Goal: Information Seeking & Learning: Learn about a topic

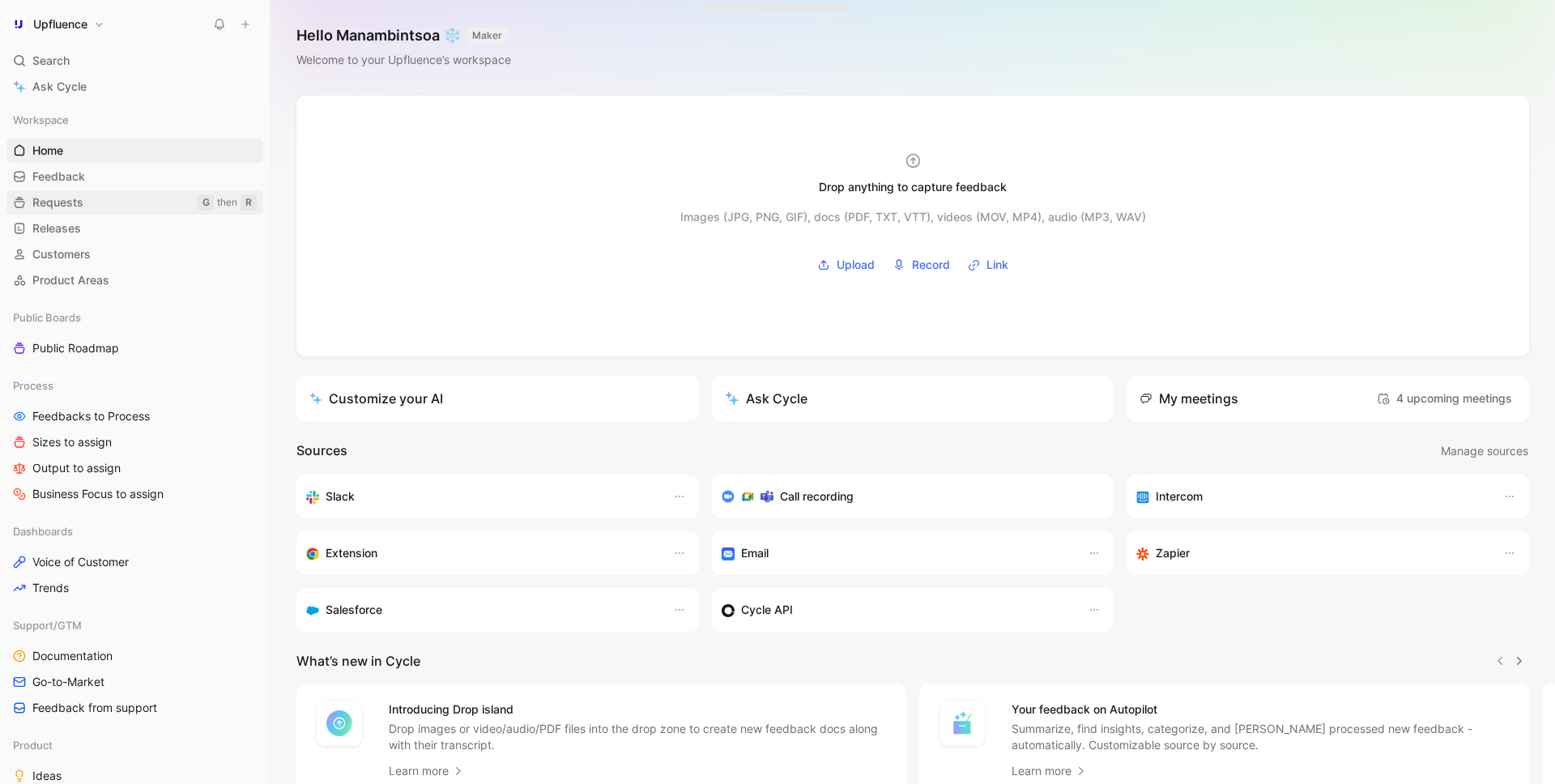
click at [144, 192] on link "Requests G then R" at bounding box center [135, 202] width 257 height 24
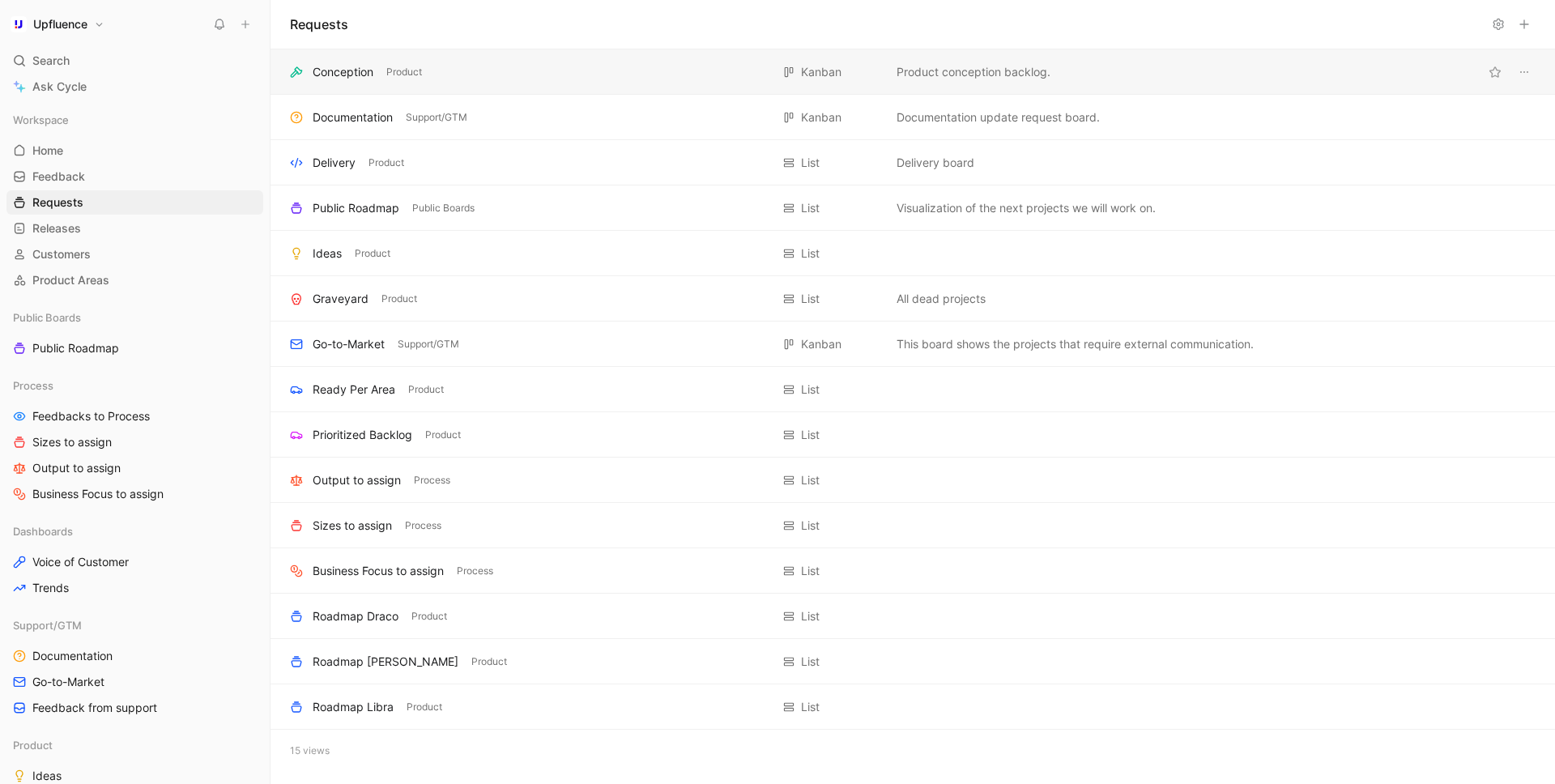
click at [357, 69] on div "Conception" at bounding box center [343, 71] width 61 height 19
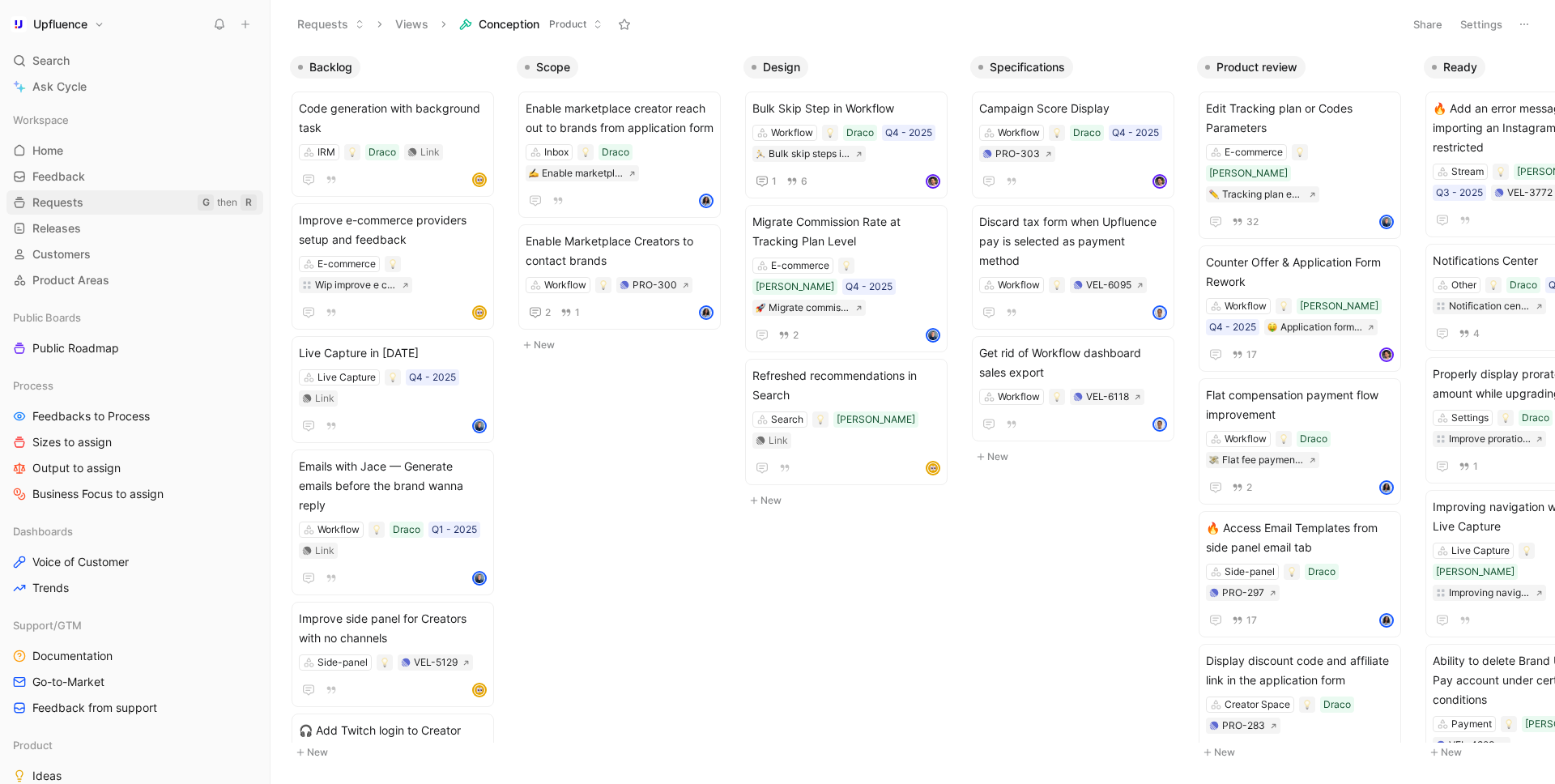
click at [114, 199] on link "Requests G then R" at bounding box center [135, 202] width 257 height 24
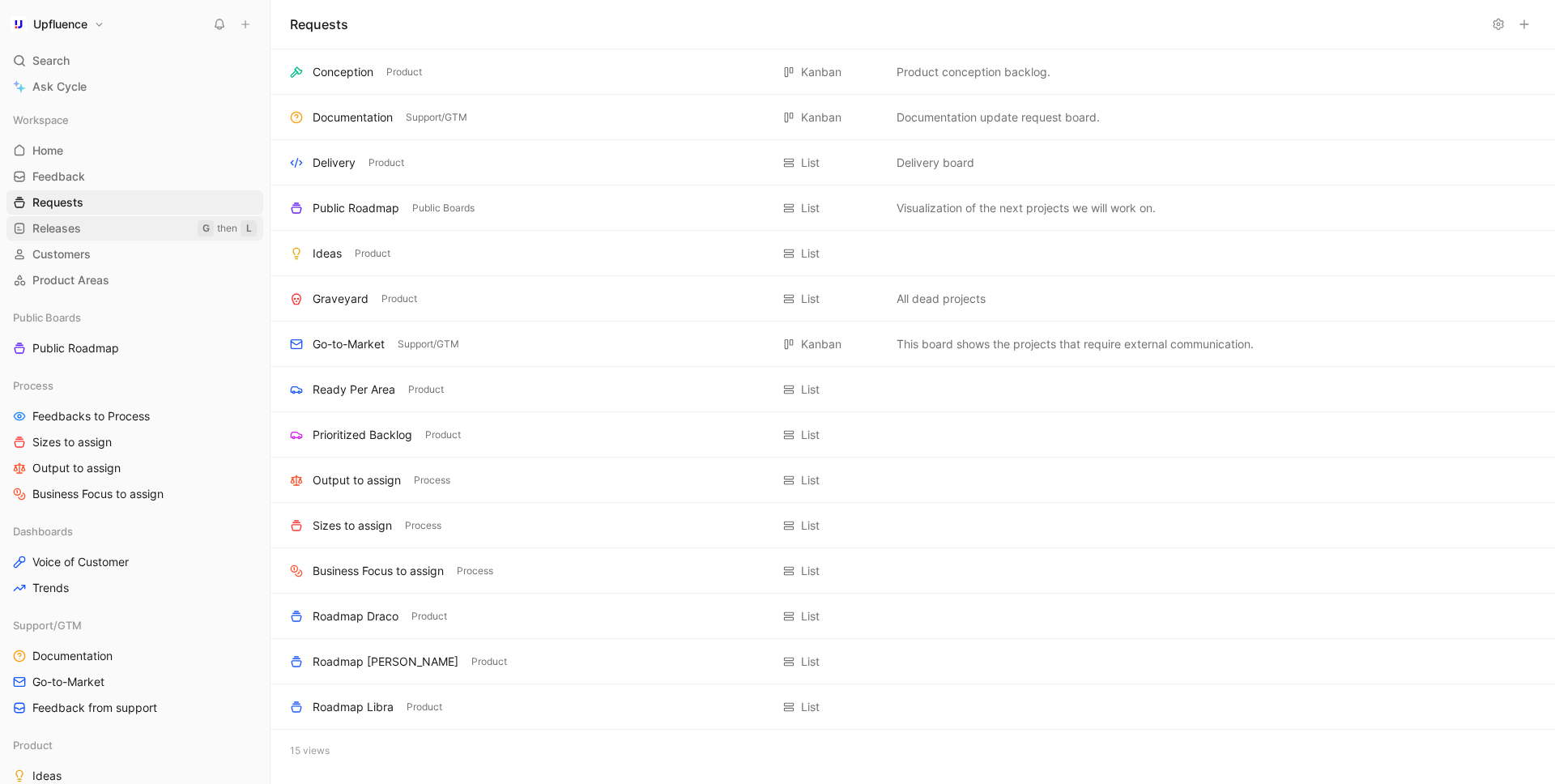
click at [101, 226] on link "Releases G then L" at bounding box center [135, 228] width 257 height 24
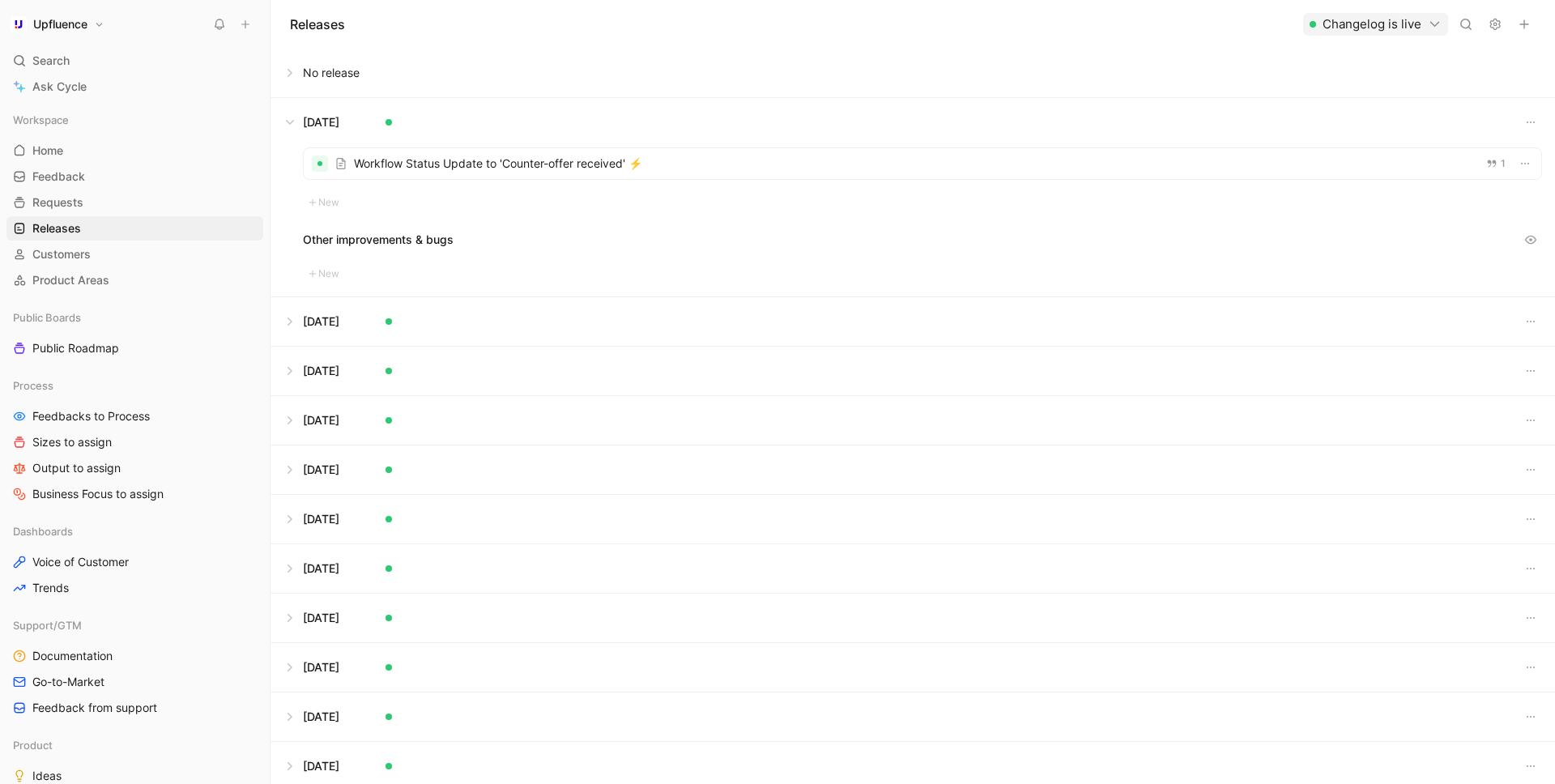
click at [297, 127] on button at bounding box center [912, 122] width 1283 height 49
click at [294, 78] on button at bounding box center [912, 73] width 1283 height 49
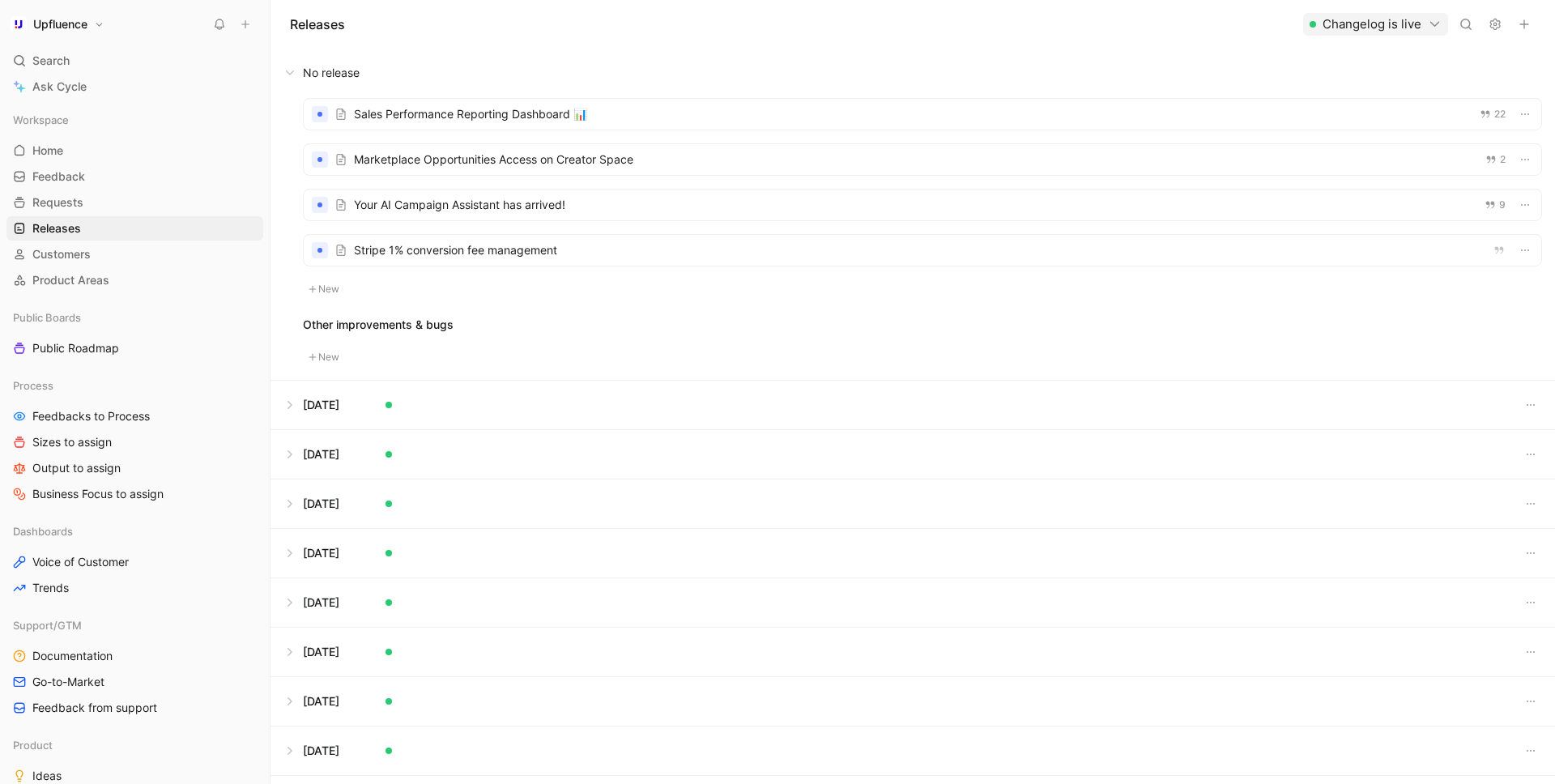
click at [457, 104] on div at bounding box center [922, 114] width 1238 height 31
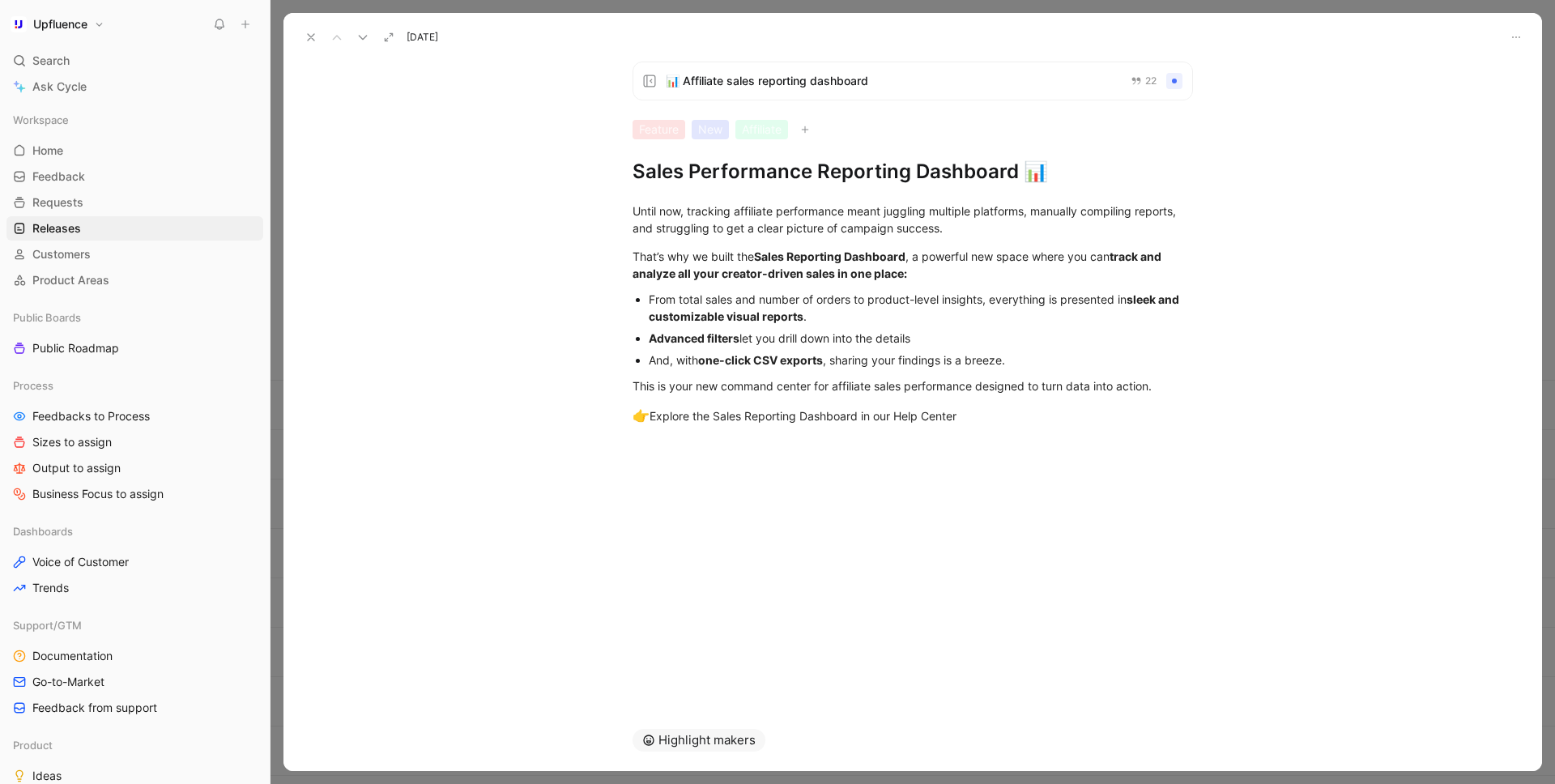
click at [315, 39] on icon at bounding box center [311, 37] width 13 height 13
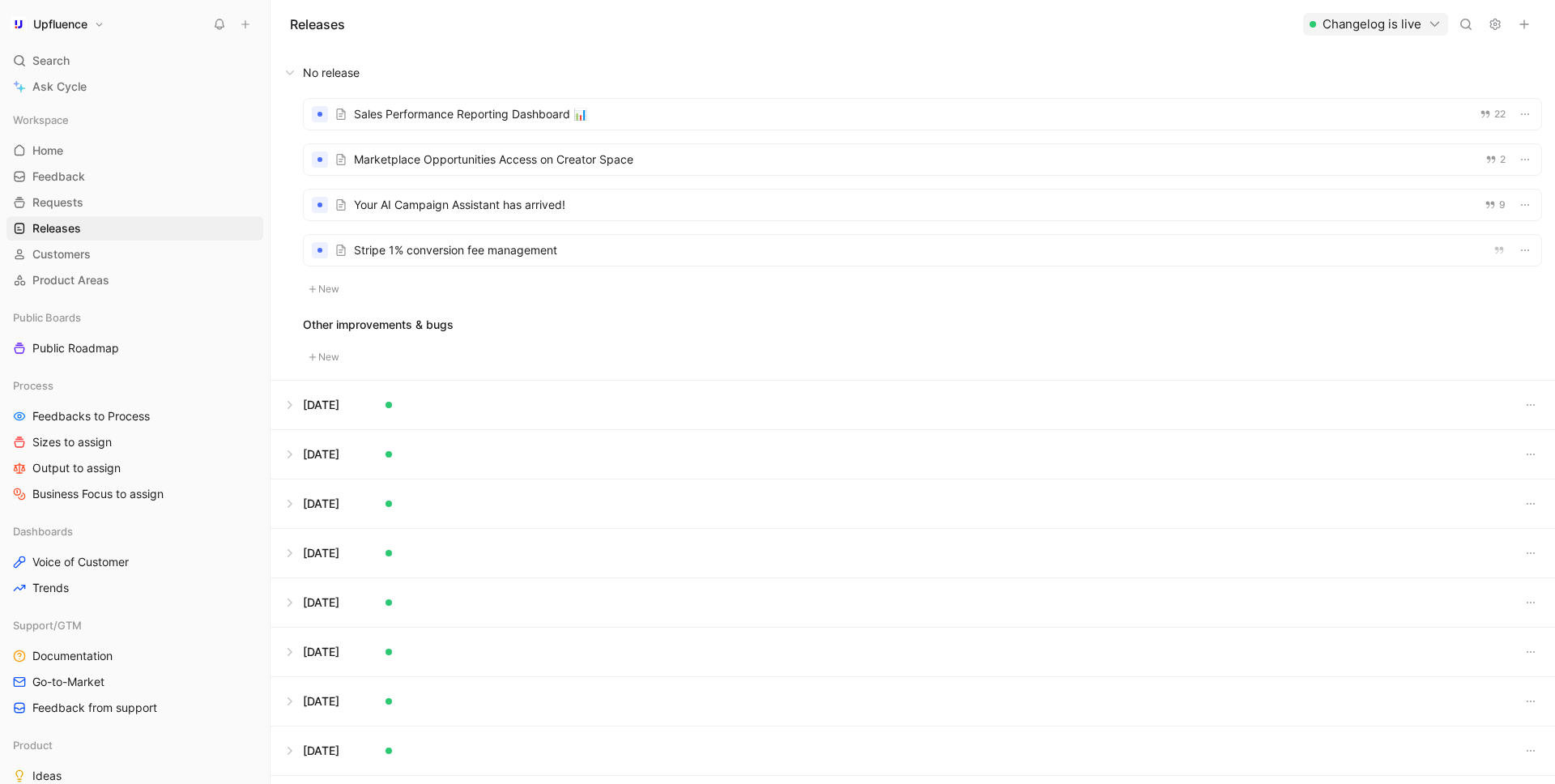
click at [611, 120] on div at bounding box center [922, 114] width 1238 height 31
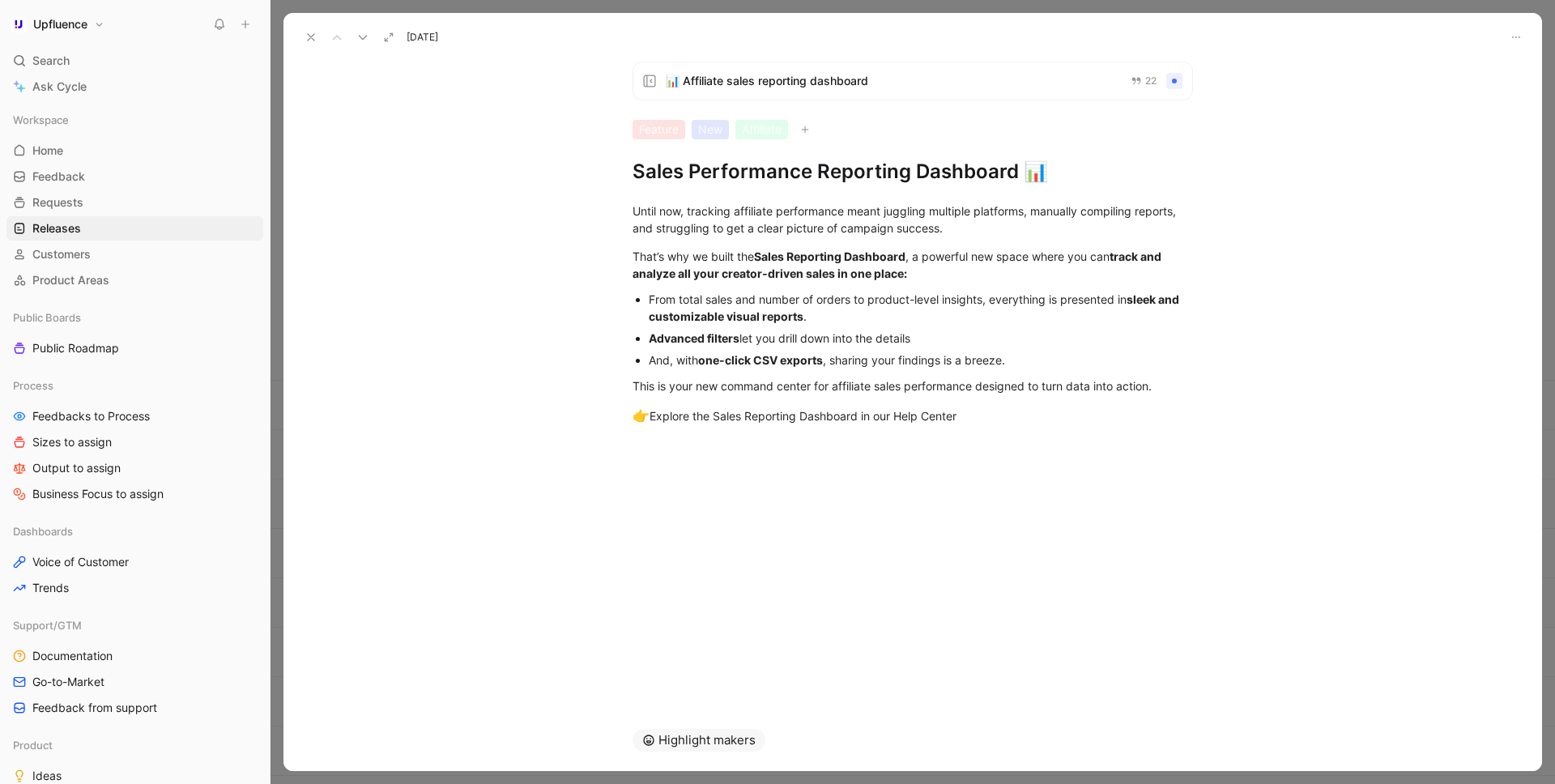
click at [306, 31] on icon at bounding box center [311, 37] width 13 height 13
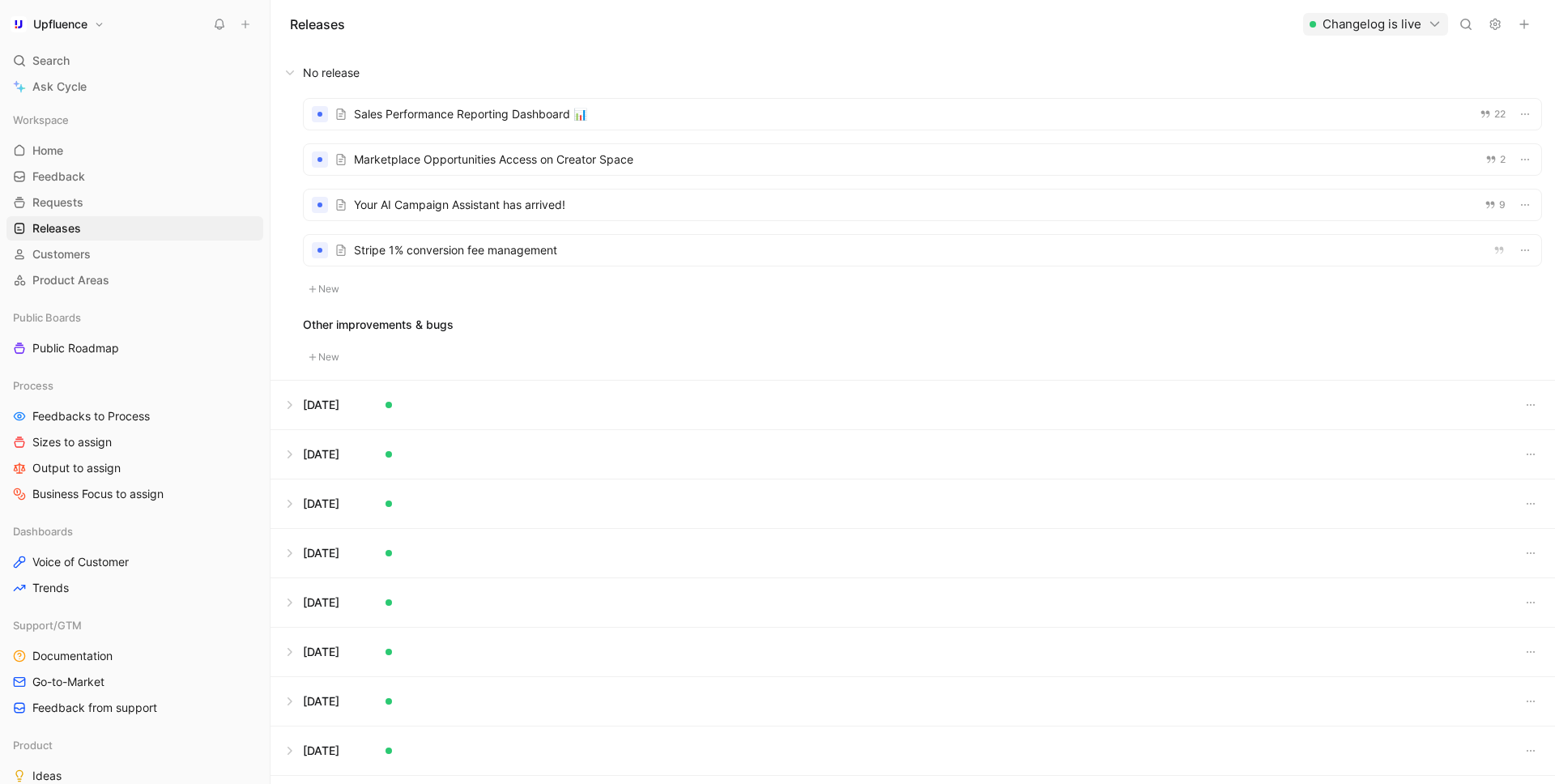
click at [486, 157] on div at bounding box center [922, 159] width 1238 height 31
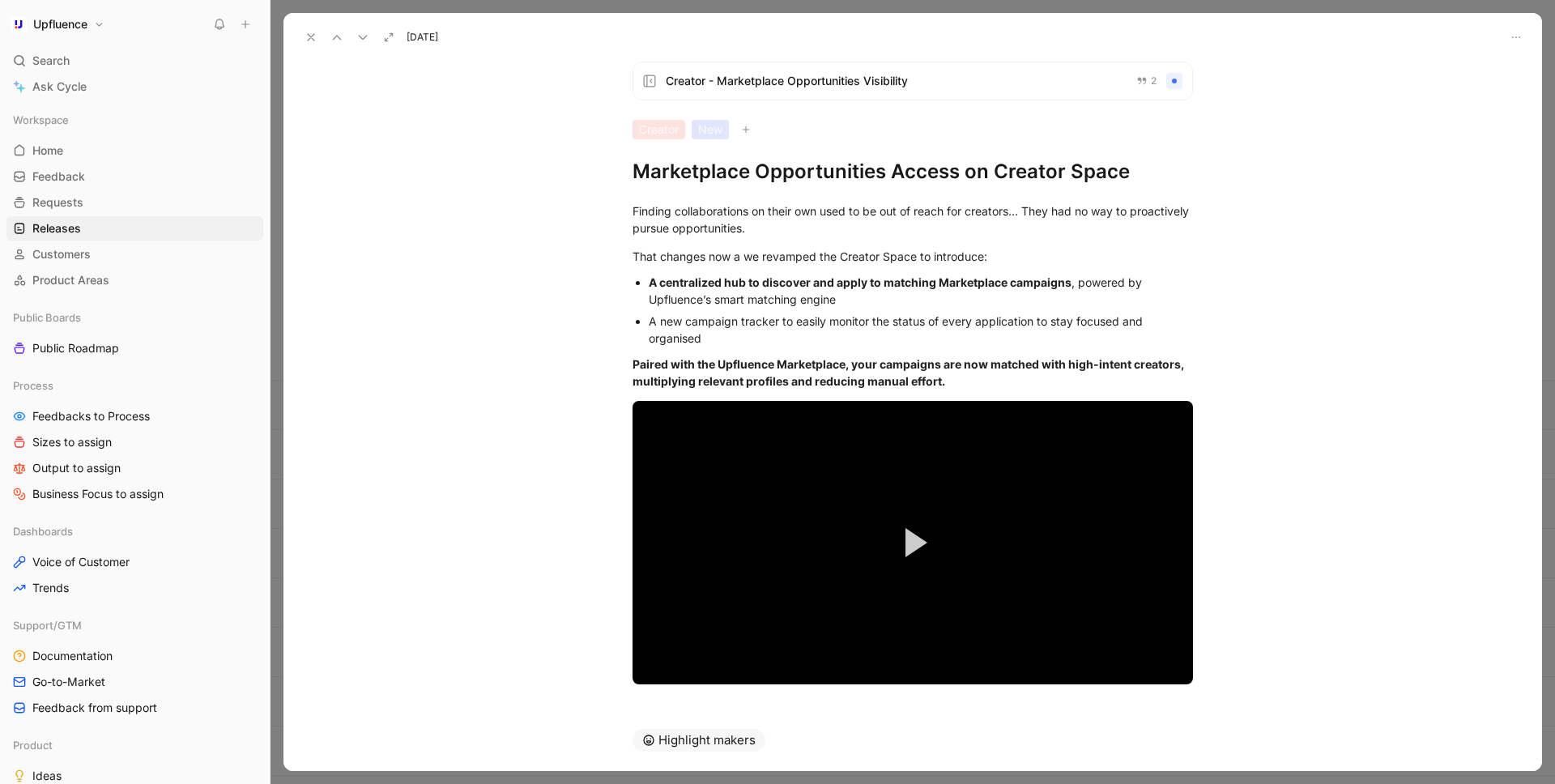
click at [610, 41] on div "[DATE]" at bounding box center [913, 31] width 1259 height 36
click at [313, 38] on icon at bounding box center [311, 37] width 13 height 13
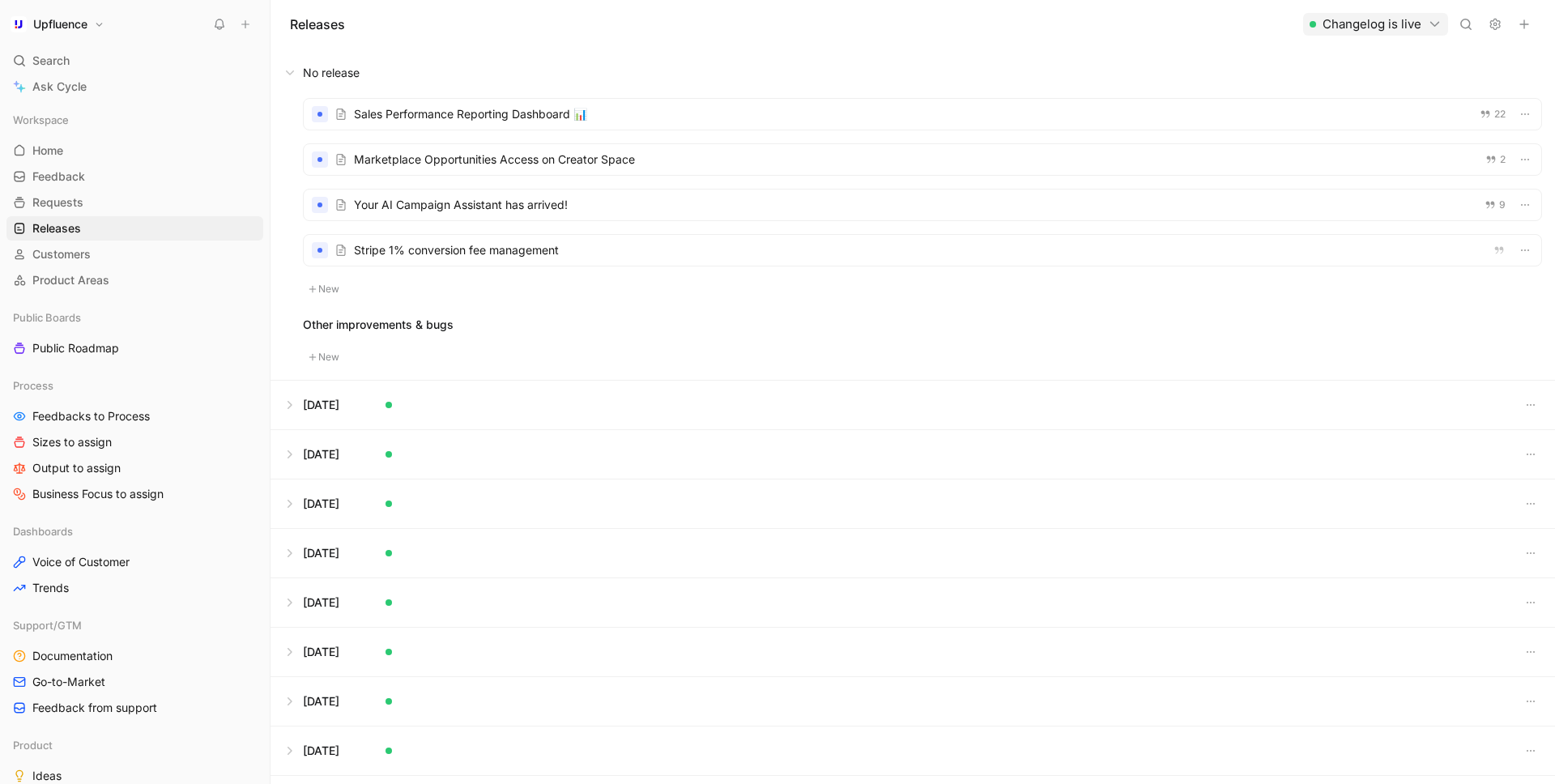
click at [636, 164] on div at bounding box center [922, 159] width 1238 height 31
